Goal: Task Accomplishment & Management: Complete application form

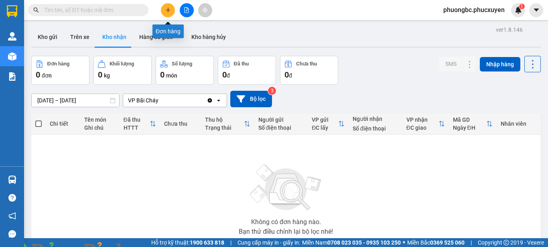
click at [168, 10] on icon "plus" at bounding box center [168, 10] width 4 height 0
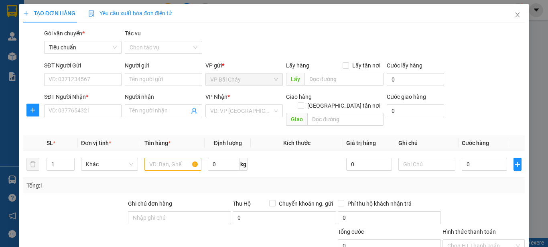
click at [148, 246] on img at bounding box center [145, 251] width 5 height 5
click at [514, 14] on icon "close" at bounding box center [517, 15] width 6 height 6
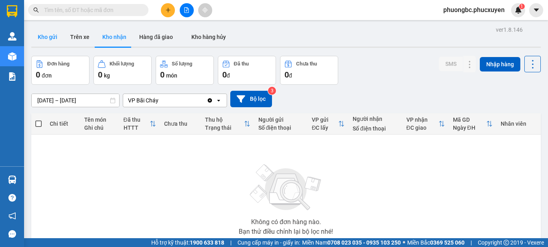
click at [47, 36] on button "Kho gửi" at bounding box center [47, 36] width 32 height 19
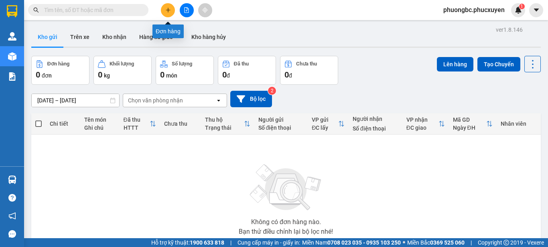
click at [166, 10] on icon "plus" at bounding box center [168, 10] width 4 height 0
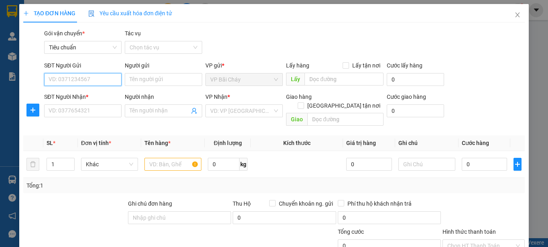
click at [72, 77] on input "SĐT Người Gửi" at bounding box center [82, 79] width 77 height 13
type input "0836184737"
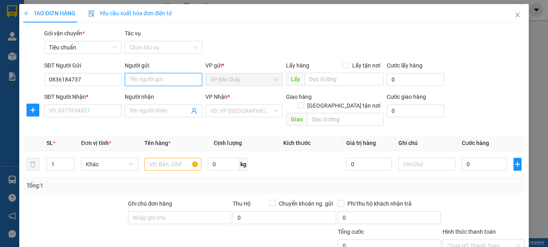
click at [152, 78] on input "Người gửi" at bounding box center [163, 79] width 77 height 13
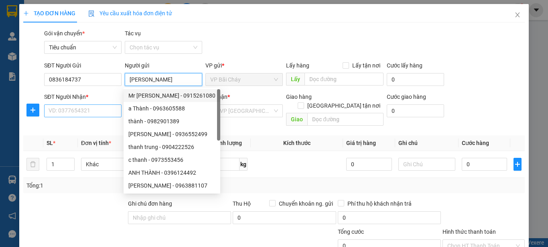
type input "[PERSON_NAME]"
click at [73, 109] on input "SĐT Người Nhận *" at bounding box center [82, 110] width 77 height 13
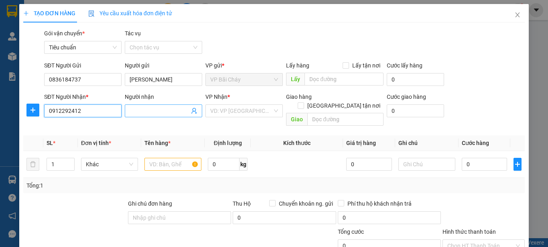
type input "0912292412"
click at [148, 108] on input "Người nhận" at bounding box center [160, 110] width 60 height 9
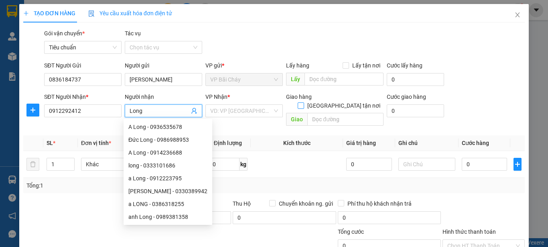
type input "Long"
click at [303, 102] on input "[GEOGRAPHIC_DATA] tận nơi" at bounding box center [301, 105] width 6 height 6
checkbox input "true"
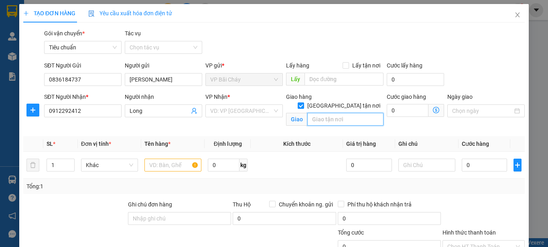
click at [322, 113] on input "text" at bounding box center [345, 119] width 76 height 13
drag, startPoint x: 376, startPoint y: 110, endPoint x: 222, endPoint y: 126, distance: 154.8
click at [222, 126] on div "SĐT Người Nhận * 0912292412 Người nhận Long VP Nhận * VD: VP [GEOGRAPHIC_DATA] …" at bounding box center [285, 111] width 484 height 38
type input "Số 5 , Ngõ [GEOGRAPHIC_DATA] , Hn"
click at [395, 110] on input "0" at bounding box center [408, 110] width 42 height 13
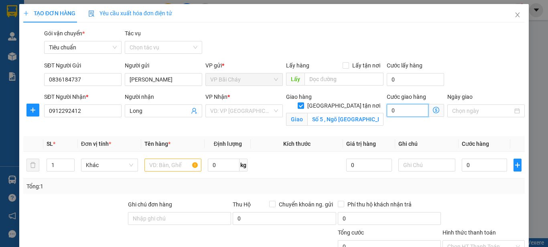
type input "5"
type input "50"
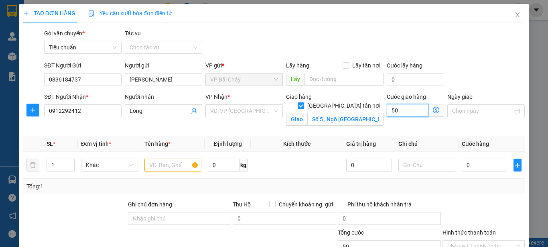
type input "50"
type input "50.000"
click at [468, 64] on div "SĐT Người Gửi 0836184737 Người gửi Thanh VP gửi * VP Bãi Cháy Lấy hàng Lấy tận …" at bounding box center [285, 75] width 484 height 28
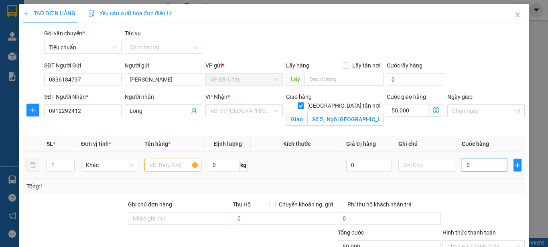
click at [472, 166] on input "0" at bounding box center [484, 164] width 45 height 13
type input "7"
type input "50.007"
type input "70"
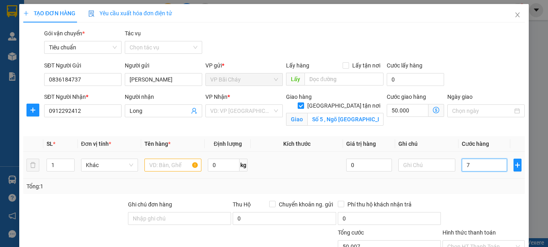
type input "50.070"
type input "70.000"
type input "120.000"
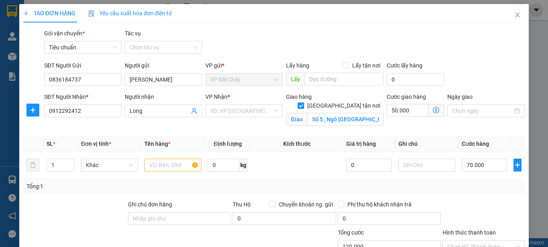
click at [482, 59] on div "Transit Pickup Surcharge Ids Transit Deliver Surcharge Ids Transit Deliver Surc…" at bounding box center [273, 180] width 501 height 303
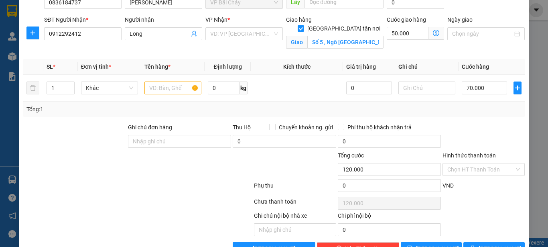
scroll to position [80, 0]
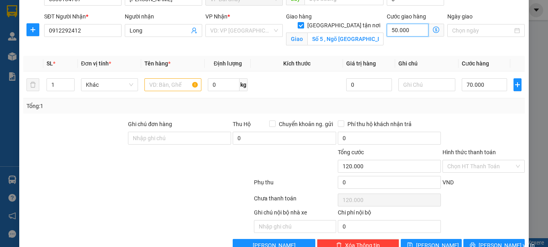
click at [389, 30] on input "50.000" at bounding box center [408, 30] width 42 height 13
type input "70.006"
type input "6"
type input "70.060"
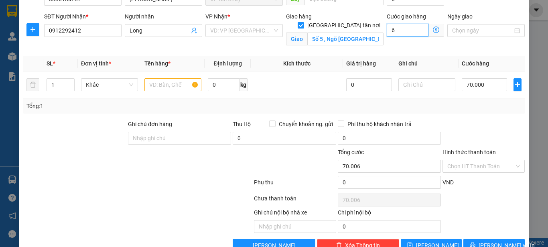
type input "70.060"
type input "60"
type input "130.000"
type input "60.000"
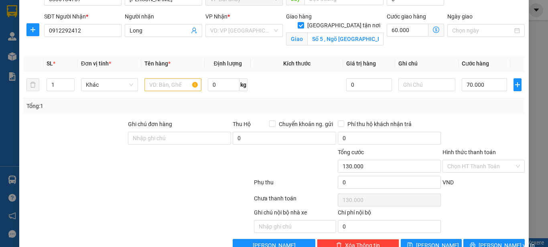
click at [490, 11] on form "SĐT Người Gửi 0836184737 Người gửi Thanh VP gửi * VP Bãi Cháy Lấy hàng Lấy tận …" at bounding box center [273, 15] width 501 height 69
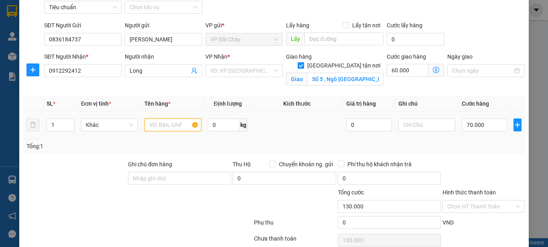
click at [170, 123] on input "text" at bounding box center [172, 124] width 57 height 13
type input "1 ct máy in ảnh"
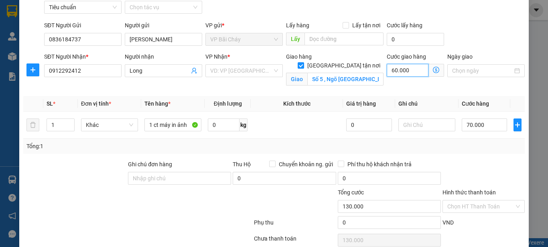
click at [407, 71] on input "60.000" at bounding box center [408, 70] width 42 height 13
type input "70.005"
type input "5"
type input "70.050"
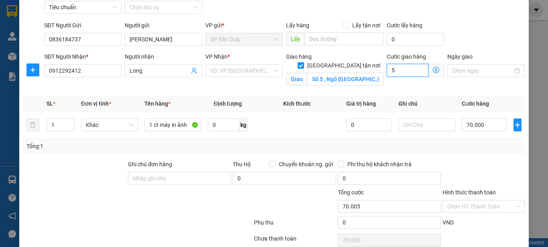
type input "70.050"
type input "50"
type input "120.000"
type input "50.000"
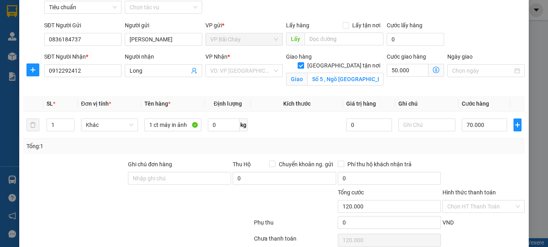
click at [484, 31] on div "SĐT Người Gửi 0836184737 Người gửi Thanh VP gửi * VP Bãi Cháy Lấy hàng Lấy tận …" at bounding box center [285, 35] width 484 height 28
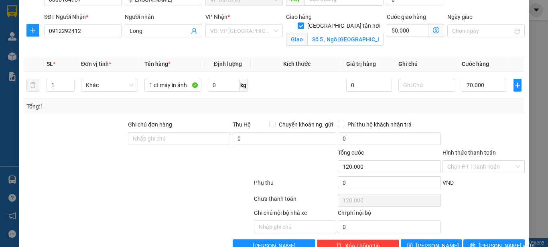
scroll to position [80, 0]
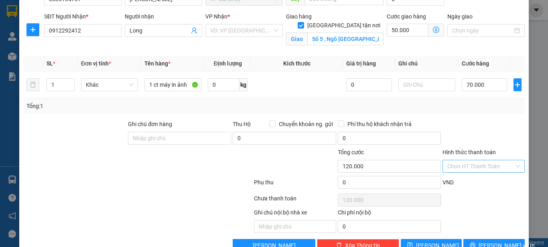
click at [471, 164] on input "Hình thức thanh toán" at bounding box center [480, 166] width 67 height 12
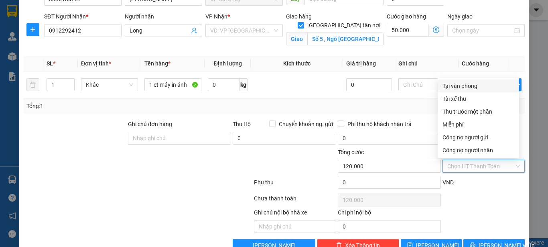
click at [464, 85] on div "Tại văn phòng" at bounding box center [478, 85] width 72 height 9
type input "0"
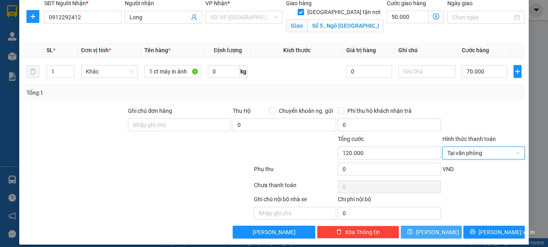
scroll to position [101, 0]
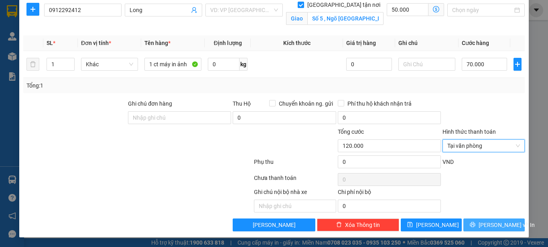
click at [497, 224] on span "[PERSON_NAME] và In" at bounding box center [506, 224] width 56 height 9
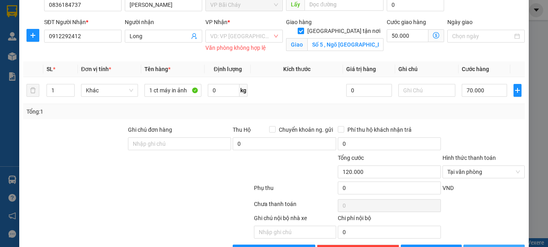
scroll to position [61, 0]
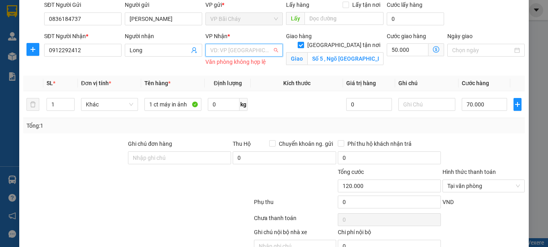
click at [225, 50] on input "search" at bounding box center [241, 50] width 62 height 12
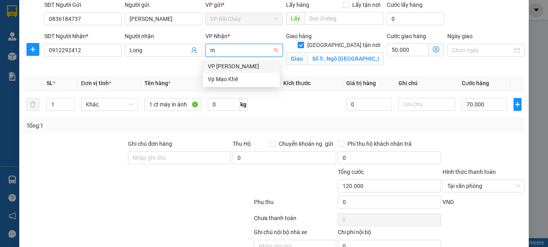
type input "mi"
click at [238, 65] on div "VP [PERSON_NAME]" at bounding box center [241, 66] width 67 height 9
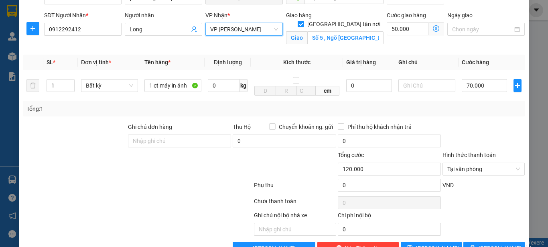
scroll to position [101, 0]
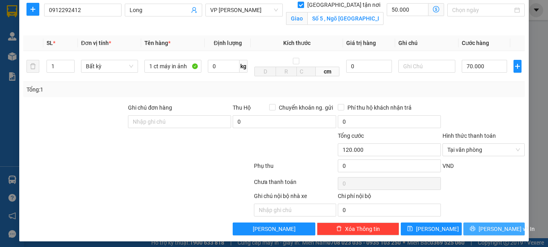
click at [494, 228] on span "[PERSON_NAME] và In" at bounding box center [506, 228] width 56 height 9
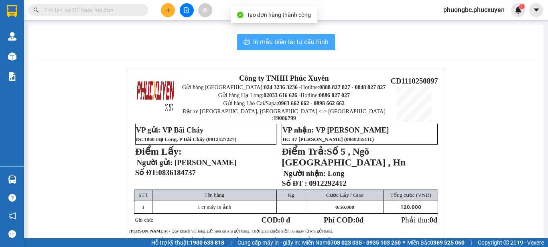
click at [296, 43] on span "In mẫu biên lai tự cấu hình" at bounding box center [290, 42] width 75 height 10
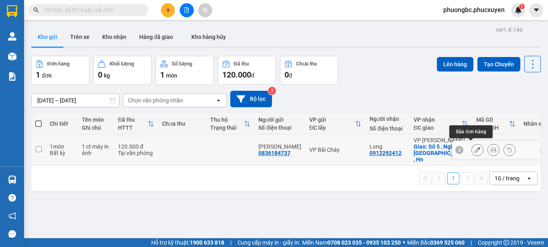
click at [474, 147] on icon at bounding box center [477, 150] width 6 height 6
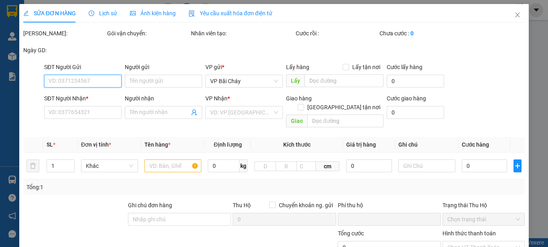
type input "0836184737"
type input "[PERSON_NAME]"
type input "0912292412"
type input "Long"
checkbox input "true"
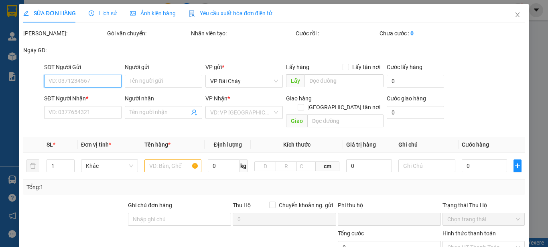
type input "Số 5 , Ngõ [GEOGRAPHIC_DATA] , Hn"
type input "0"
type input "120.000"
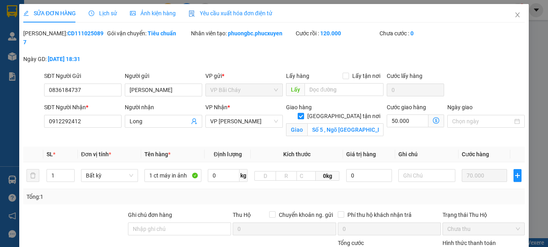
drag, startPoint x: 88, startPoint y: 32, endPoint x: 43, endPoint y: 34, distance: 45.4
click at [43, 34] on div "[PERSON_NAME]: CD1110250897" at bounding box center [64, 38] width 82 height 18
copy b "CD1110250897"
drag, startPoint x: 154, startPoint y: 83, endPoint x: 107, endPoint y: 82, distance: 47.0
click at [107, 82] on div "SĐT Người Gửi 0836184737 Người gửi Thanh VP gửi * VP Bãi Cháy Lấy hàng Lấy tận …" at bounding box center [285, 85] width 484 height 28
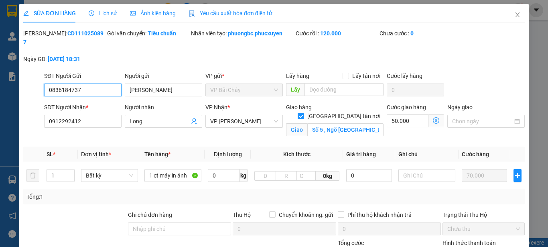
drag, startPoint x: 91, startPoint y: 83, endPoint x: 0, endPoint y: 70, distance: 92.0
click at [0, 70] on div "SỬA ĐƠN HÀNG Lịch sử Ảnh kiện hàng Yêu cầu xuất hóa đơn điện tử Total Paid Fee …" at bounding box center [274, 123] width 548 height 247
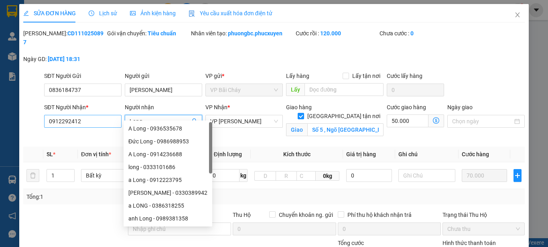
drag, startPoint x: 158, startPoint y: 111, endPoint x: 101, endPoint y: 112, distance: 57.0
click at [101, 112] on div "SĐT Người Nhận * 0912292412 Người nhận Long VP Nhận * VP Minh Khai Giao hàng Gi…" at bounding box center [285, 122] width 484 height 38
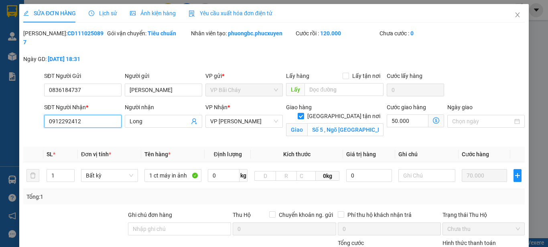
drag, startPoint x: 106, startPoint y: 115, endPoint x: 0, endPoint y: 116, distance: 105.9
click at [0, 116] on div "SỬA ĐƠN HÀNG Lịch sử Ảnh kiện hàng Yêu cầu xuất hóa đơn điện tử Total Paid Fee …" at bounding box center [274, 123] width 548 height 247
click at [514, 14] on icon "close" at bounding box center [517, 15] width 6 height 6
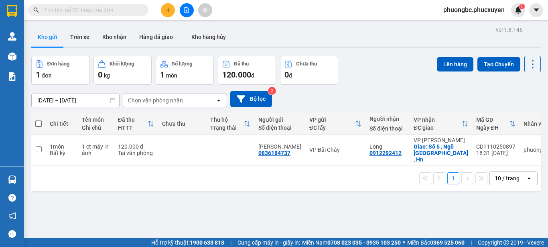
click at [380, 72] on div "Đơn hàng 1 đơn Khối lượng 0 kg Số lượng 1 món Đã thu 120.000 đ Chưa thu 0 đ Lên…" at bounding box center [285, 70] width 509 height 29
